Goal: Information Seeking & Learning: Learn about a topic

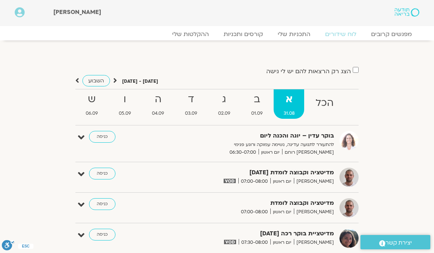
click at [190, 32] on link "ההקלטות שלי" at bounding box center [191, 34] width 52 height 7
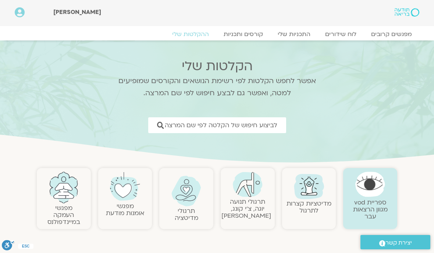
click at [262, 126] on span "לביצוע חיפוש של הקלטה לפי שם המרצה" at bounding box center [221, 125] width 113 height 7
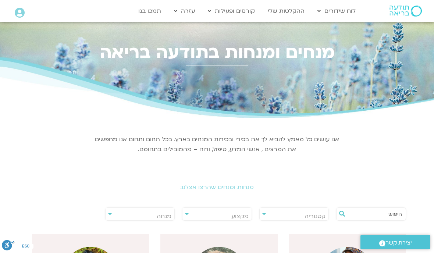
click at [155, 220] on span "מנחה" at bounding box center [140, 216] width 69 height 17
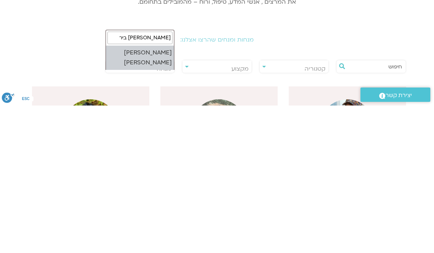
type input "סיגל בירן"
select select "*****"
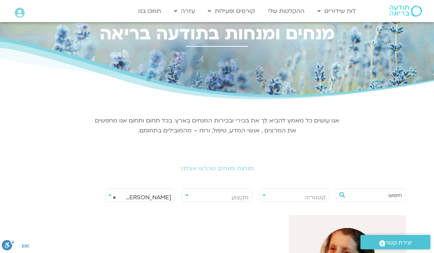
scroll to position [32, 0]
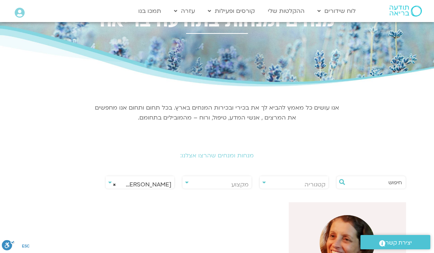
click at [336, 237] on img at bounding box center [347, 242] width 55 height 55
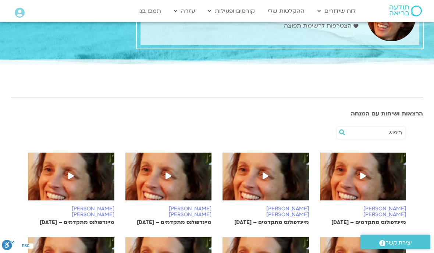
scroll to position [48, 0]
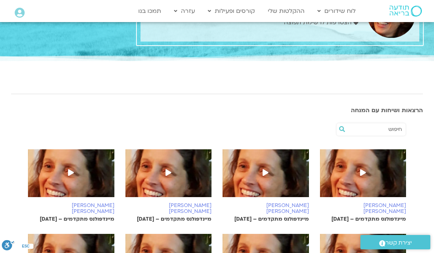
click at [356, 175] on img at bounding box center [363, 176] width 86 height 55
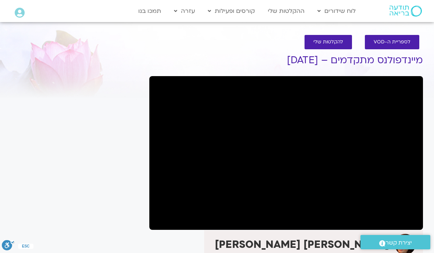
click at [434, 238] on div ".st0{fill:#FFFFFF;} יצירת קשר" at bounding box center [395, 243] width 77 height 22
